Goal: Task Accomplishment & Management: Use online tool/utility

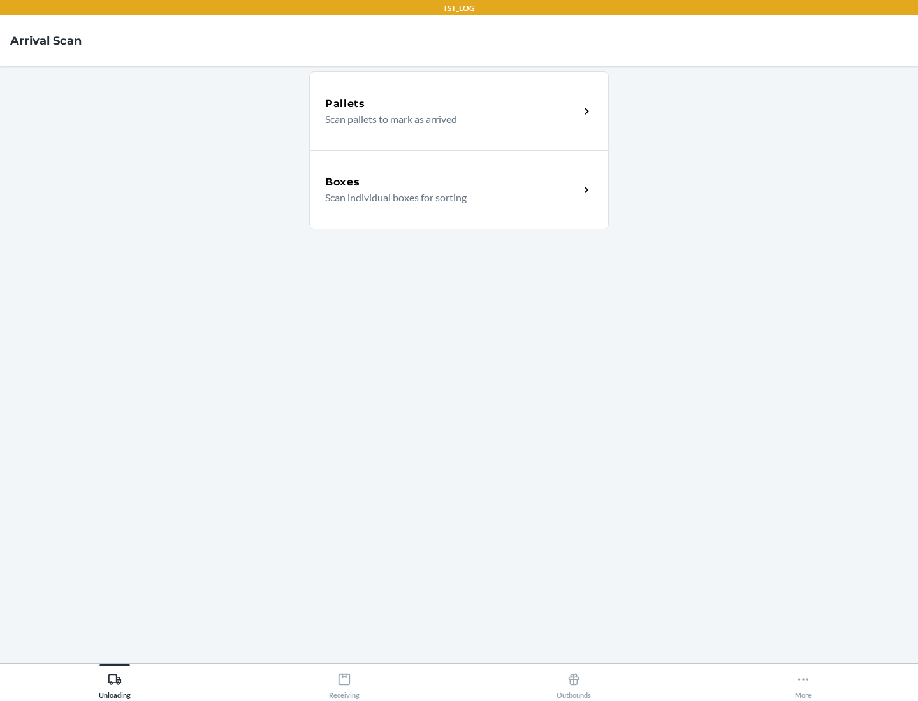
click at [452, 182] on div "Boxes" at bounding box center [452, 182] width 254 height 15
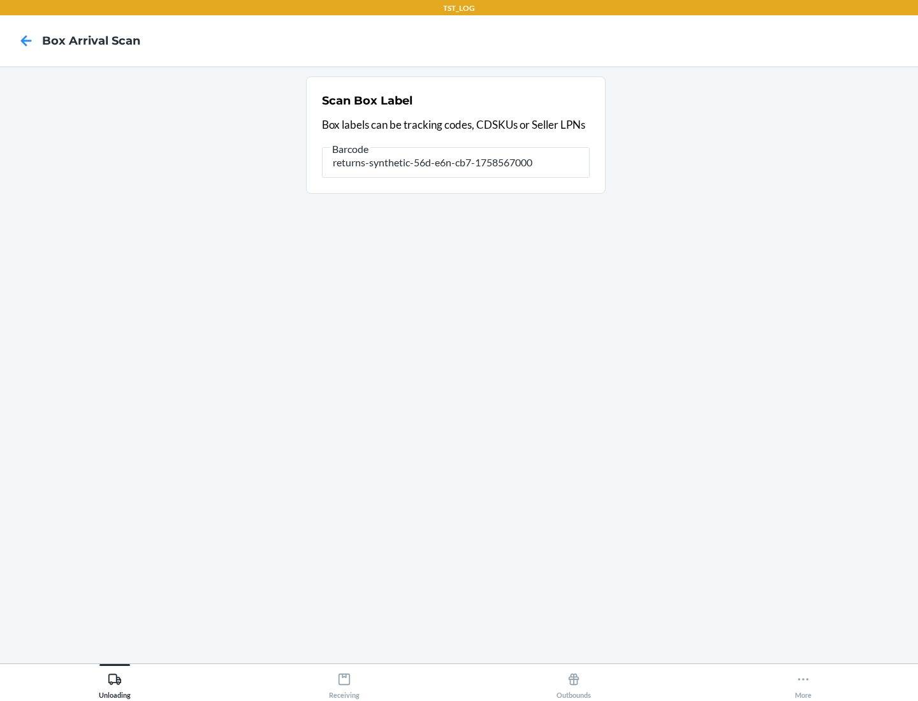
type input "returns-synthetic-56d-e6n-cb7-1758567000"
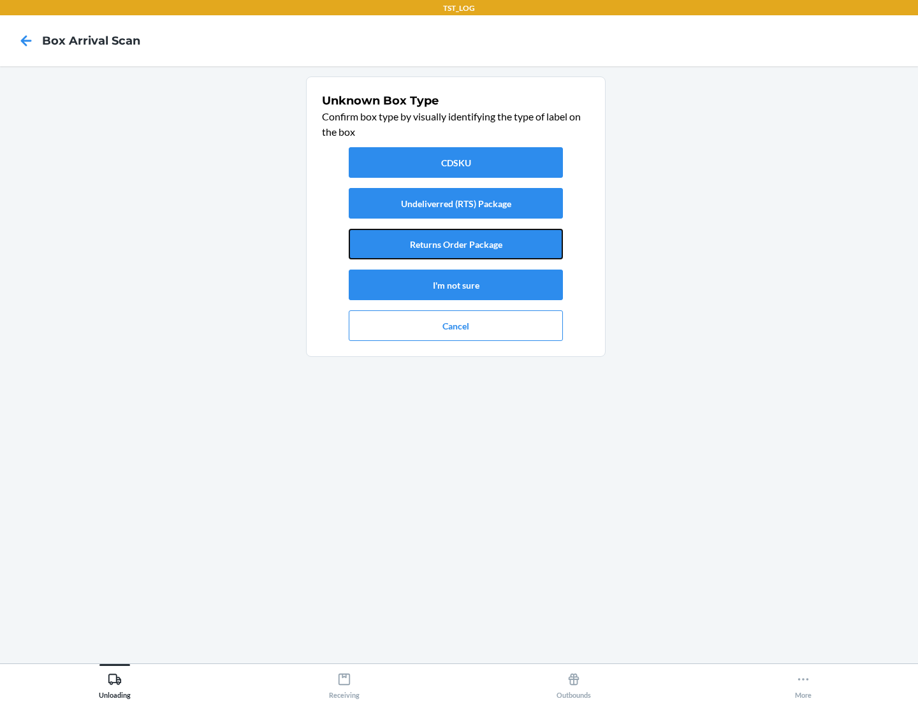
click at [456, 244] on button "Returns Order Package" at bounding box center [456, 244] width 214 height 31
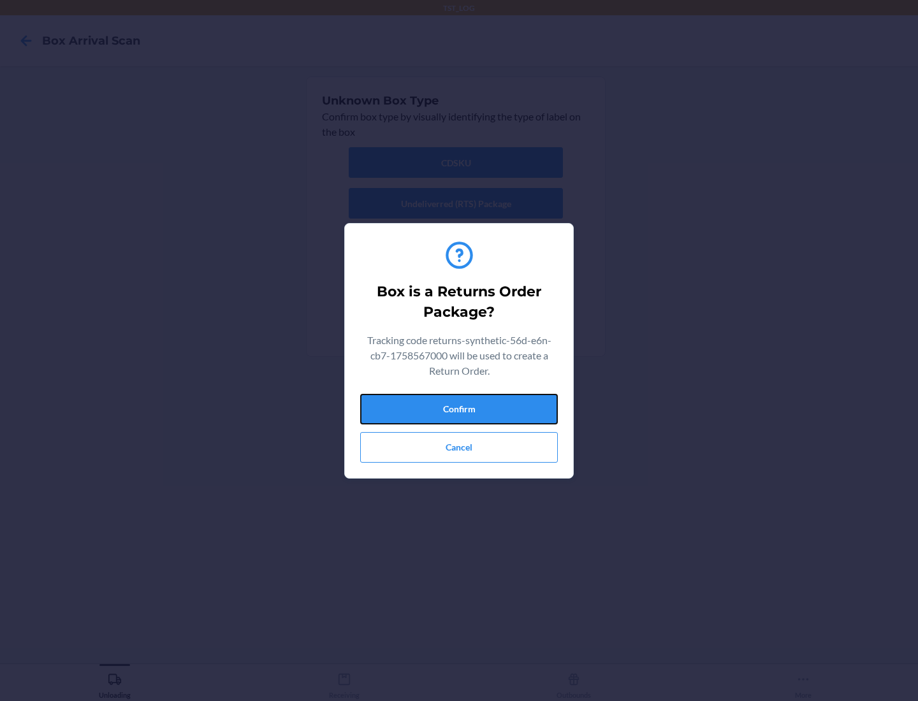
click at [459, 408] on button "Confirm" at bounding box center [459, 409] width 198 height 31
